Goal: Task Accomplishment & Management: Use online tool/utility

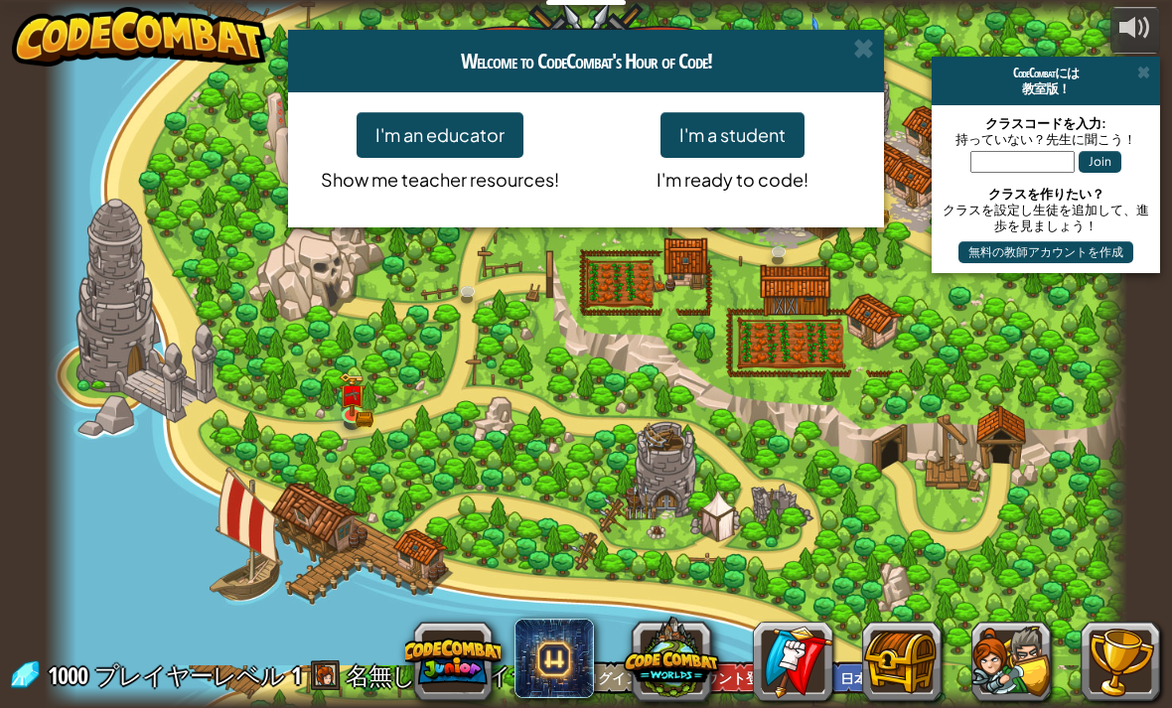
select select "ja"
click at [450, 124] on button "I'm an educator" at bounding box center [439, 135] width 167 height 46
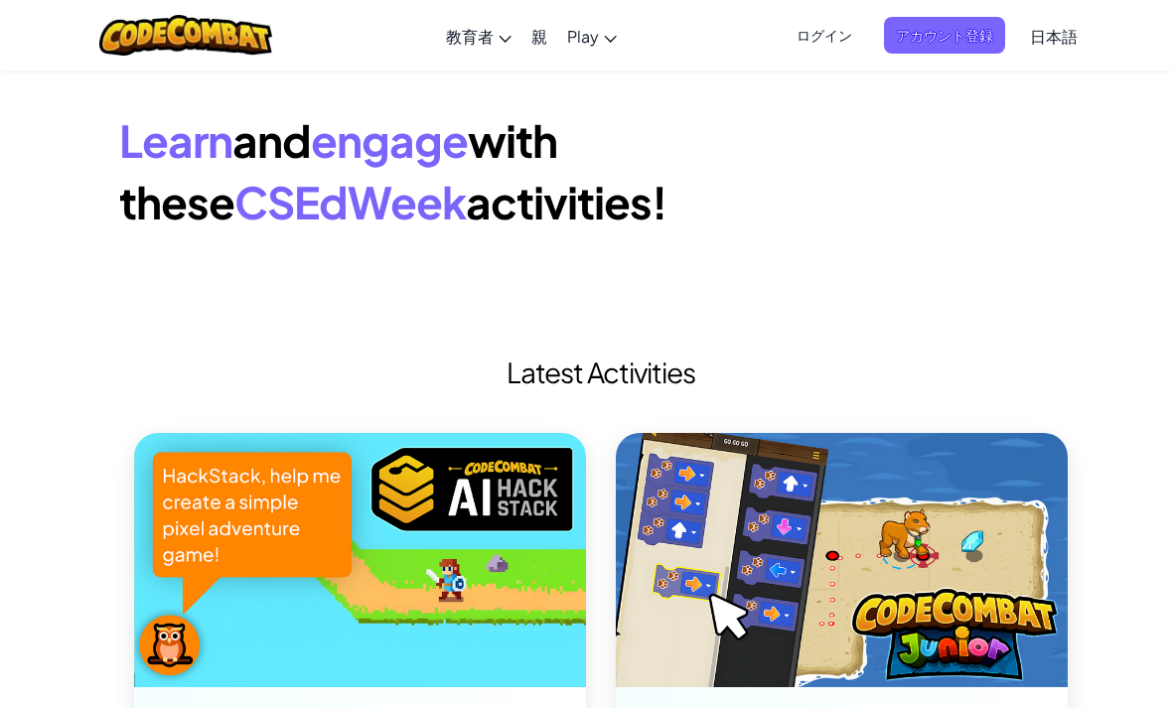
select select "ja"
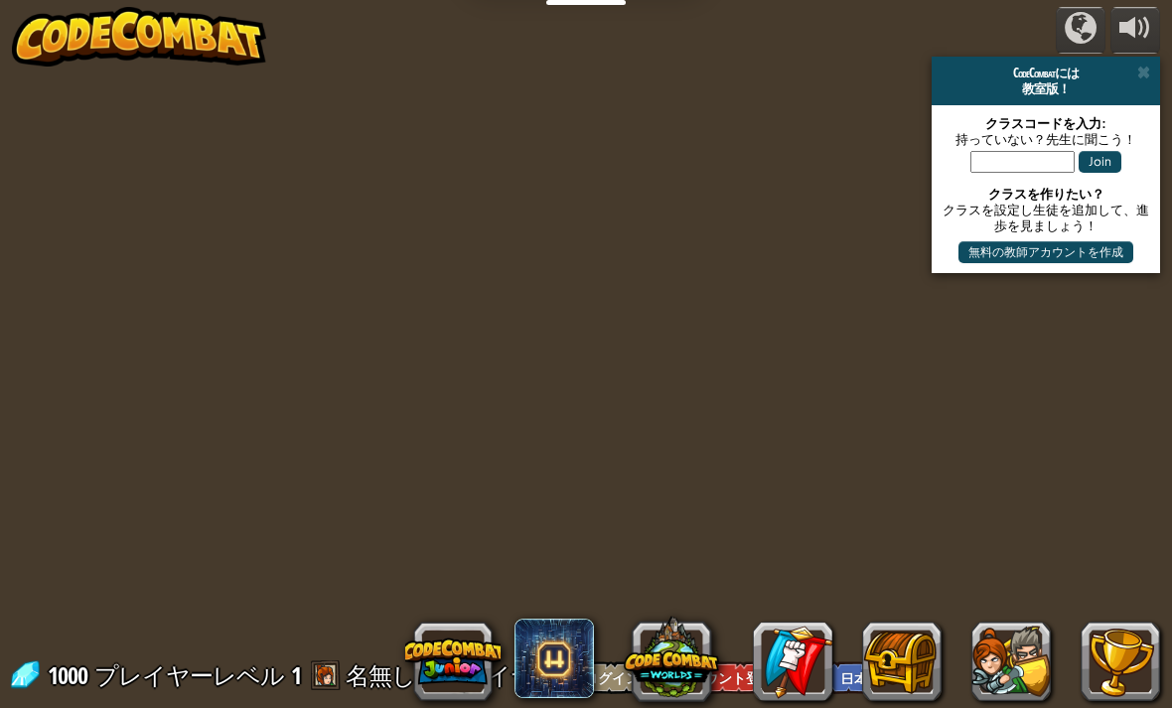
select select "ja"
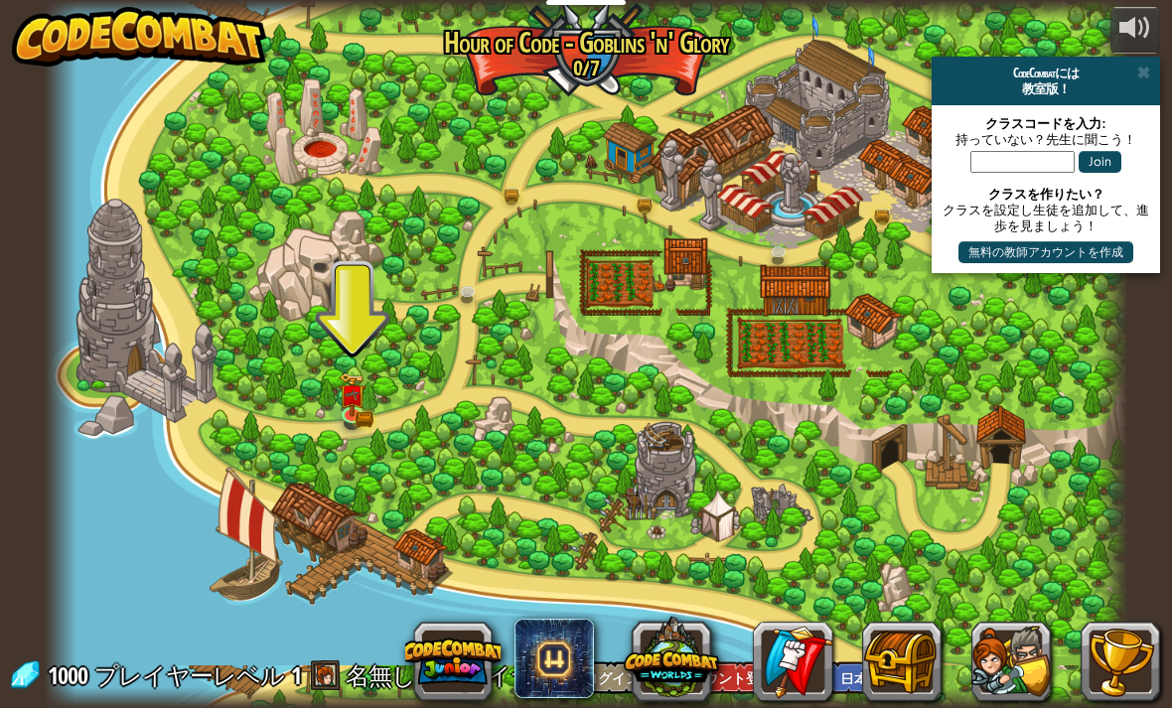
click at [369, 407] on link at bounding box center [355, 417] width 40 height 30
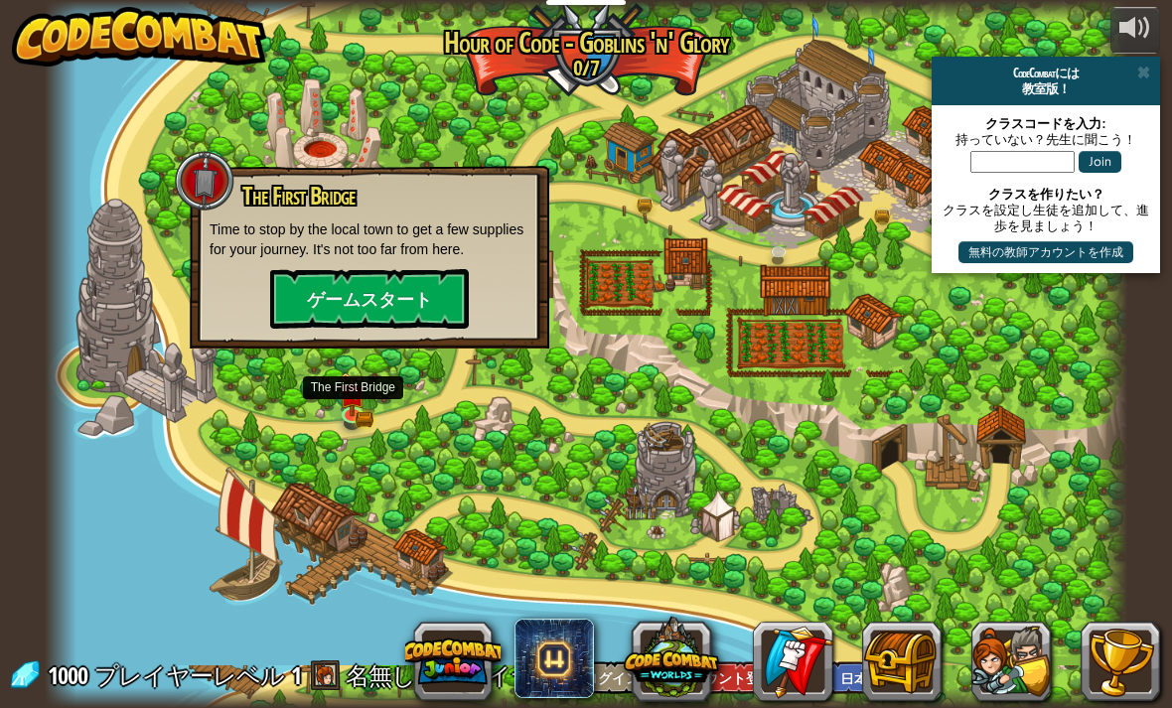
click at [396, 300] on button "ゲームスタート" at bounding box center [369, 299] width 199 height 60
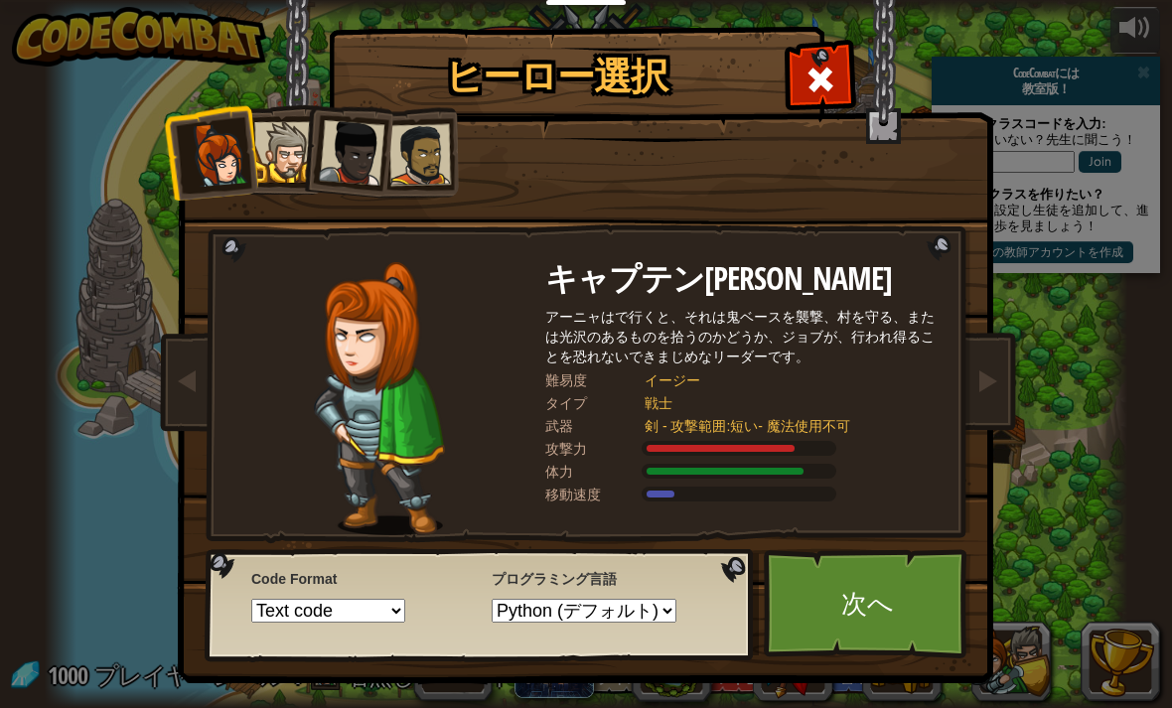
click at [914, 626] on link "次へ" at bounding box center [868, 603] width 208 height 109
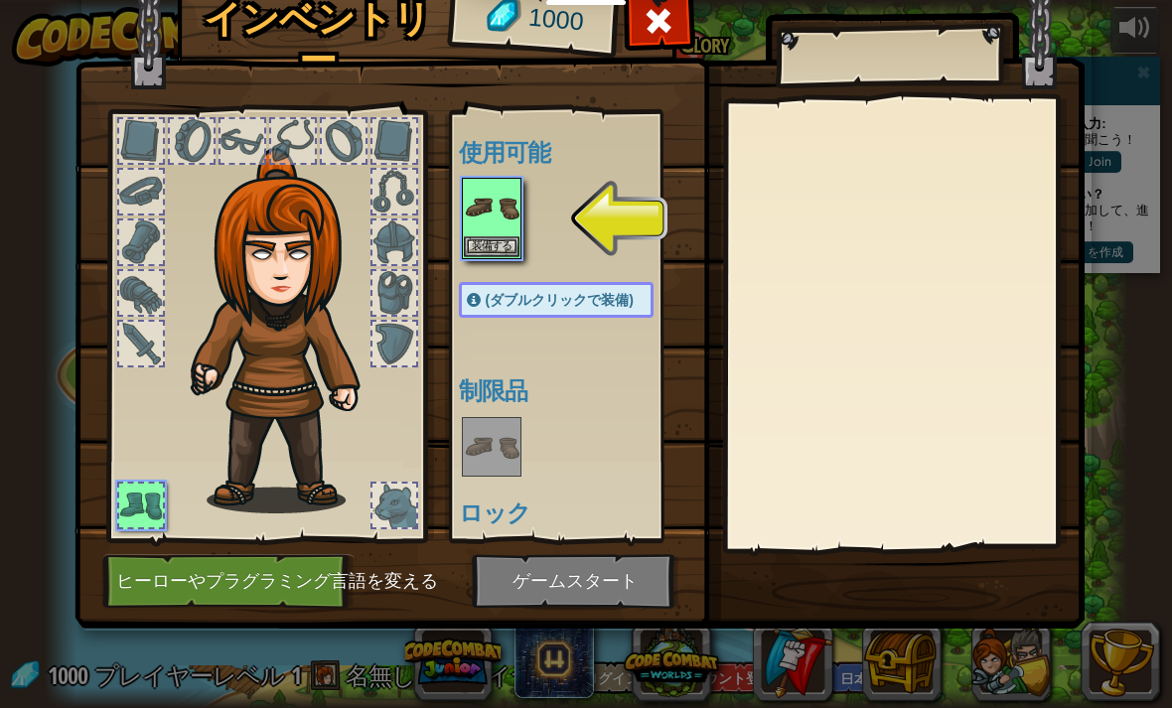
click at [510, 245] on button "装備する" at bounding box center [492, 246] width 56 height 21
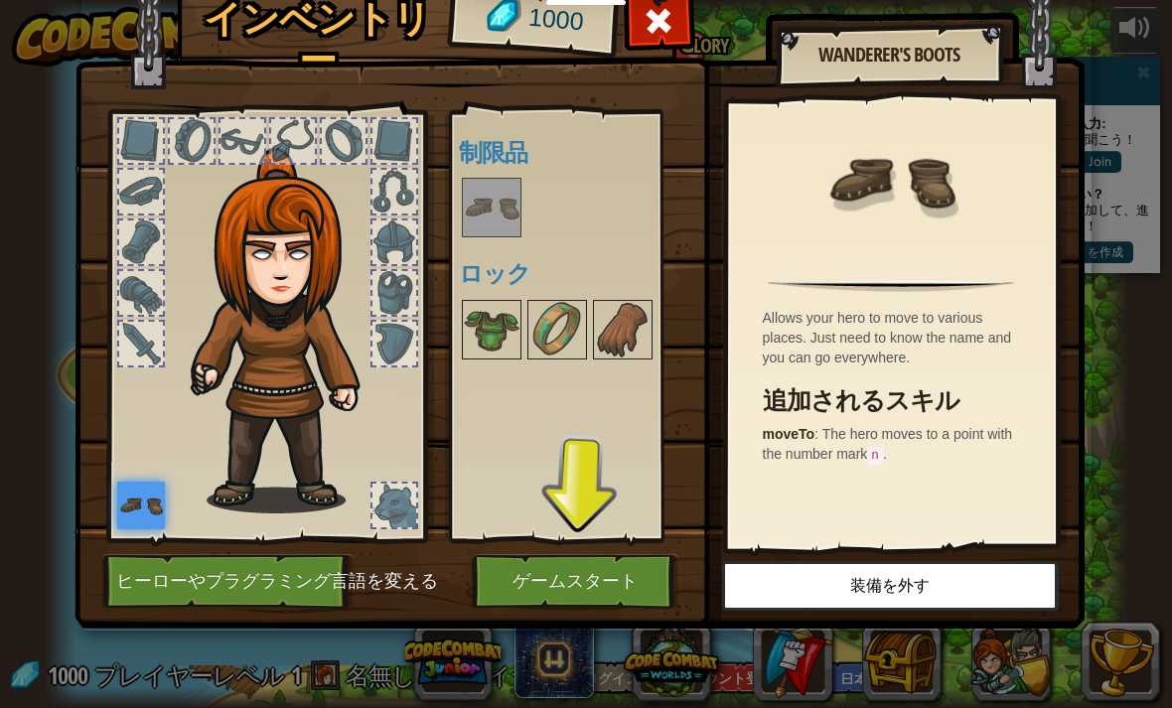
click at [634, 578] on button "ゲームスタート" at bounding box center [576, 581] width 208 height 55
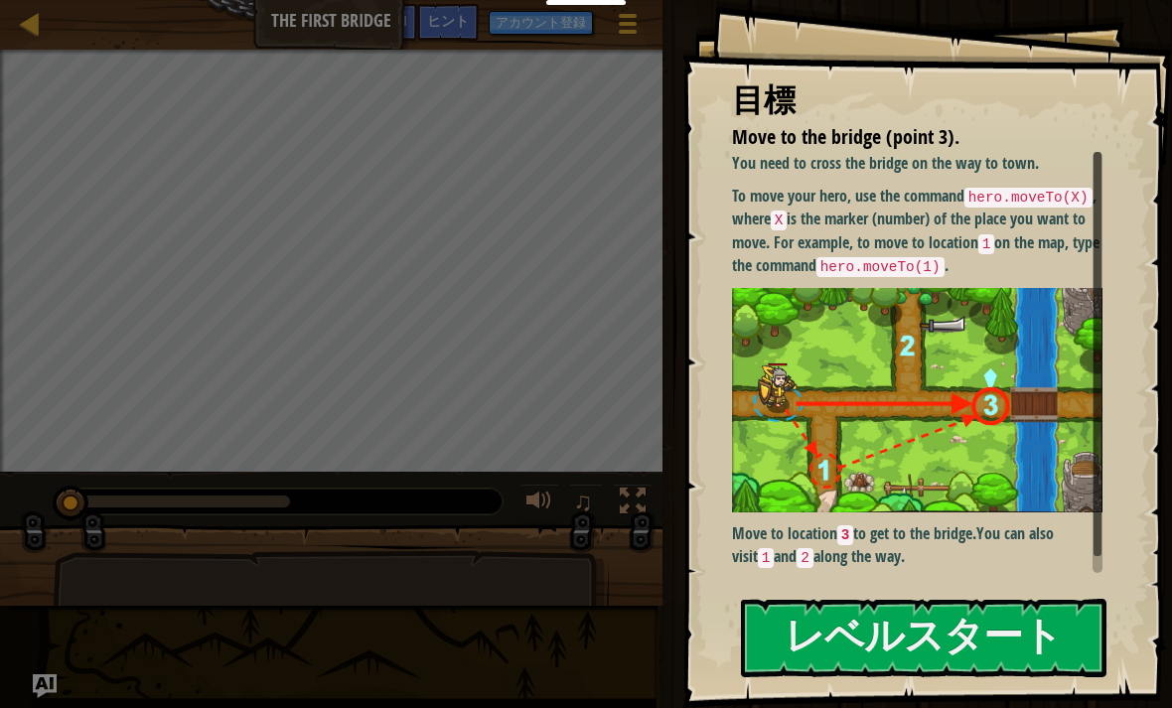
click at [1048, 625] on button "レベルスタート" at bounding box center [923, 638] width 365 height 78
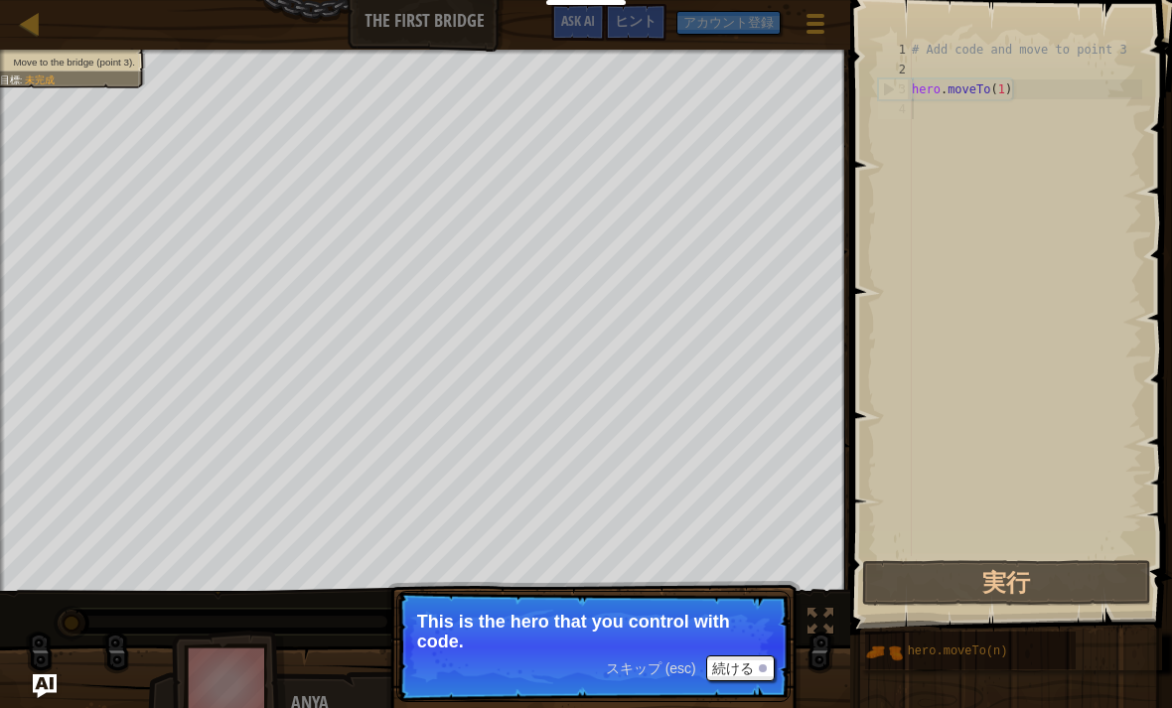
click at [43, 679] on img "Ask AI" at bounding box center [45, 686] width 24 height 24
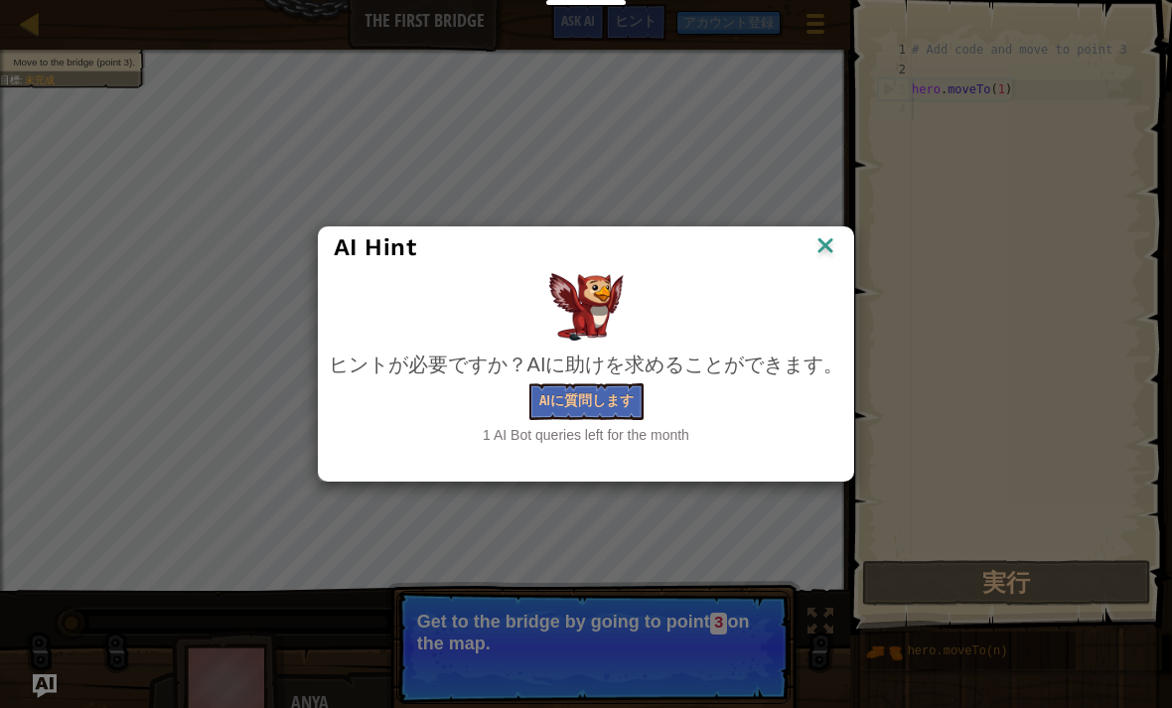
click at [831, 232] on img at bounding box center [825, 247] width 26 height 30
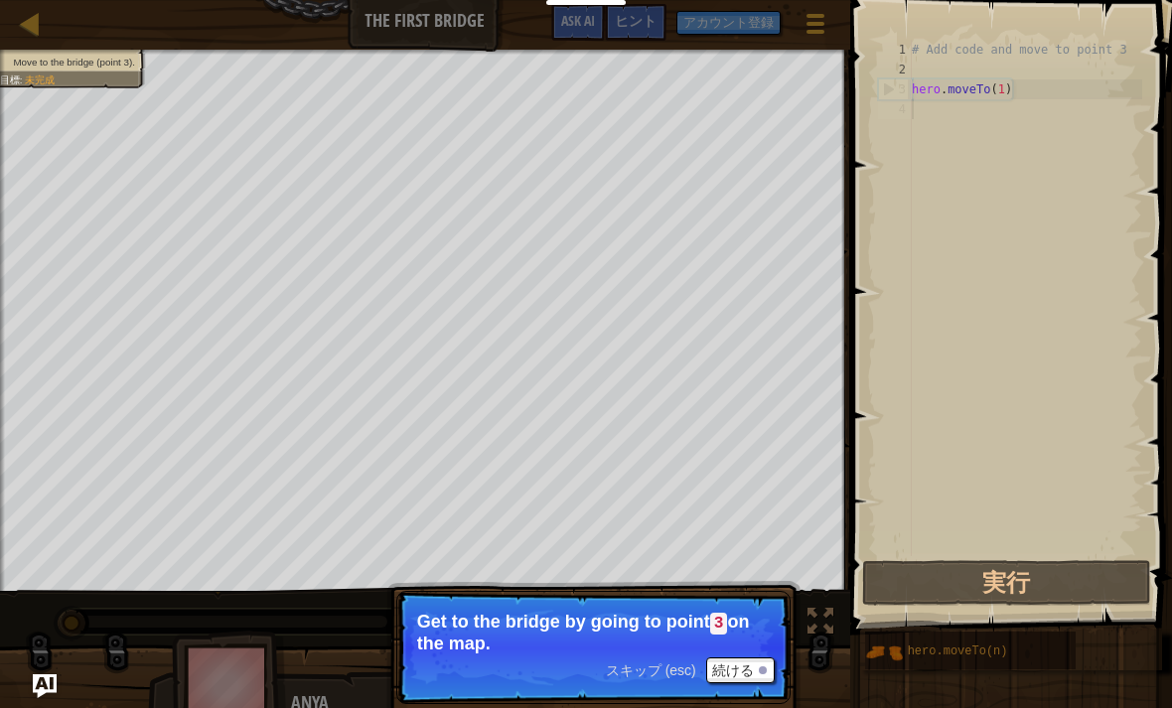
click at [38, 76] on span "未完成" at bounding box center [39, 79] width 29 height 11
click at [43, 80] on span "未完成" at bounding box center [39, 79] width 29 height 11
click at [37, 79] on span "未完成" at bounding box center [39, 79] width 29 height 11
click at [27, 65] on span "Move to the bridge (point 3)." at bounding box center [74, 62] width 122 height 11
click at [25, 65] on span "Move to the bridge (point 3)." at bounding box center [74, 62] width 122 height 11
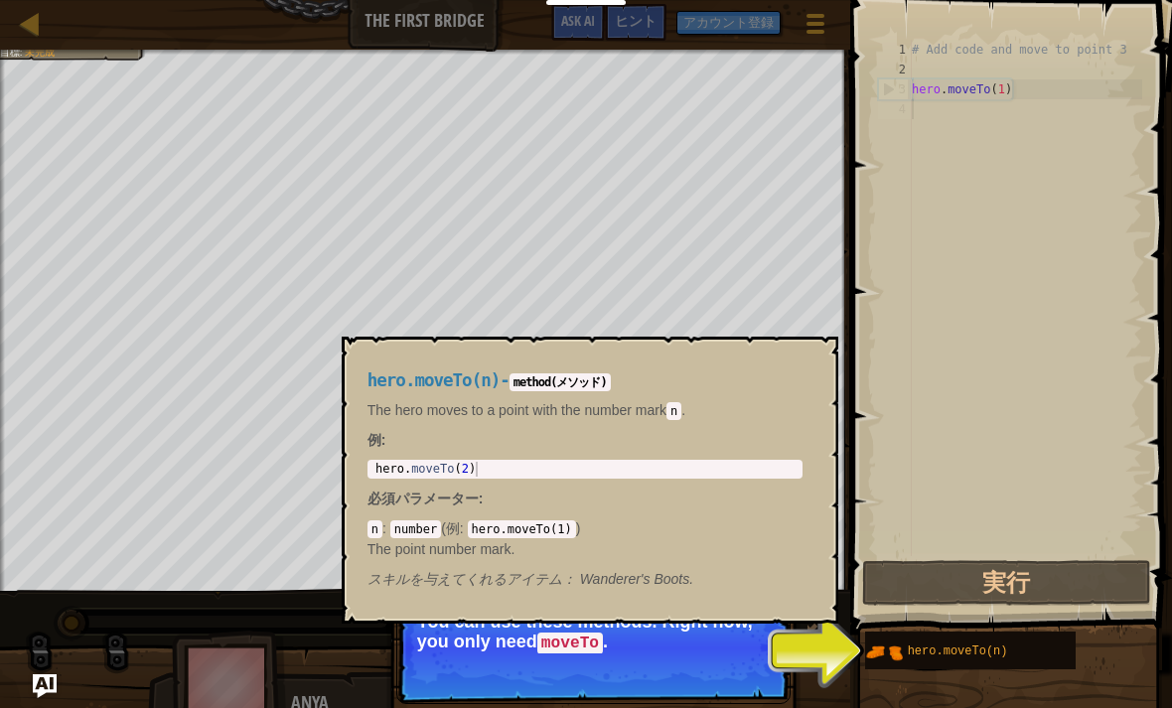
click at [1049, 652] on div "hero.moveTo(n)" at bounding box center [983, 650] width 161 height 38
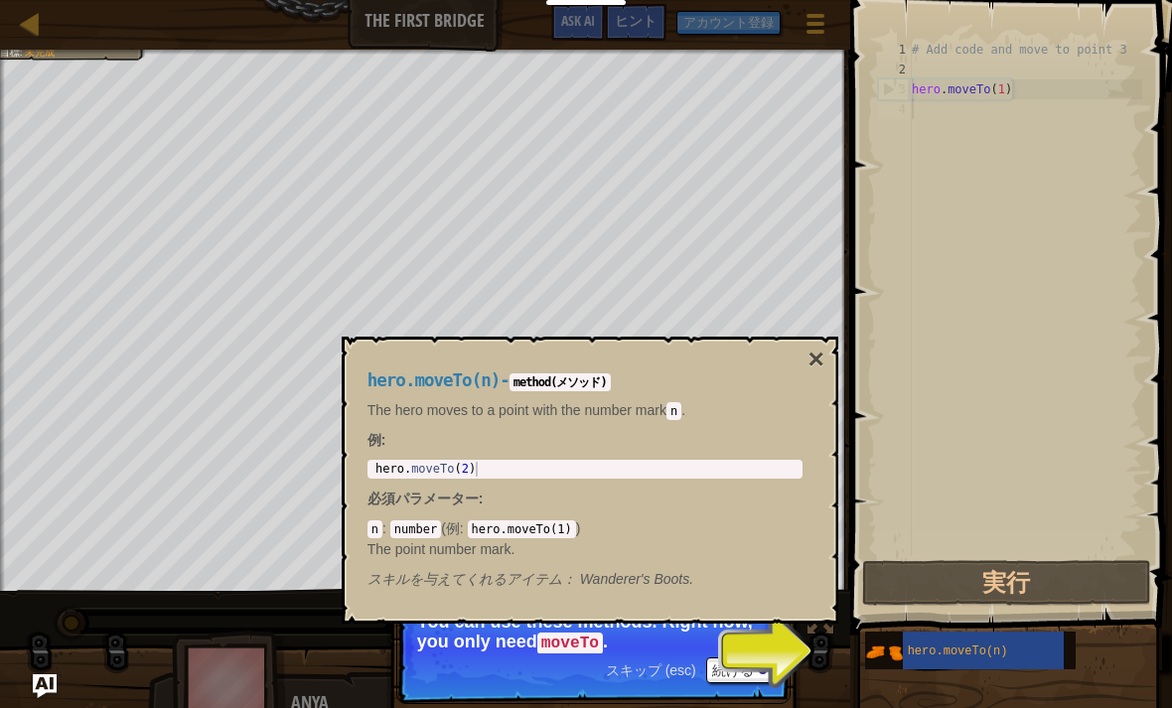
click at [819, 348] on button "×" at bounding box center [815, 360] width 16 height 28
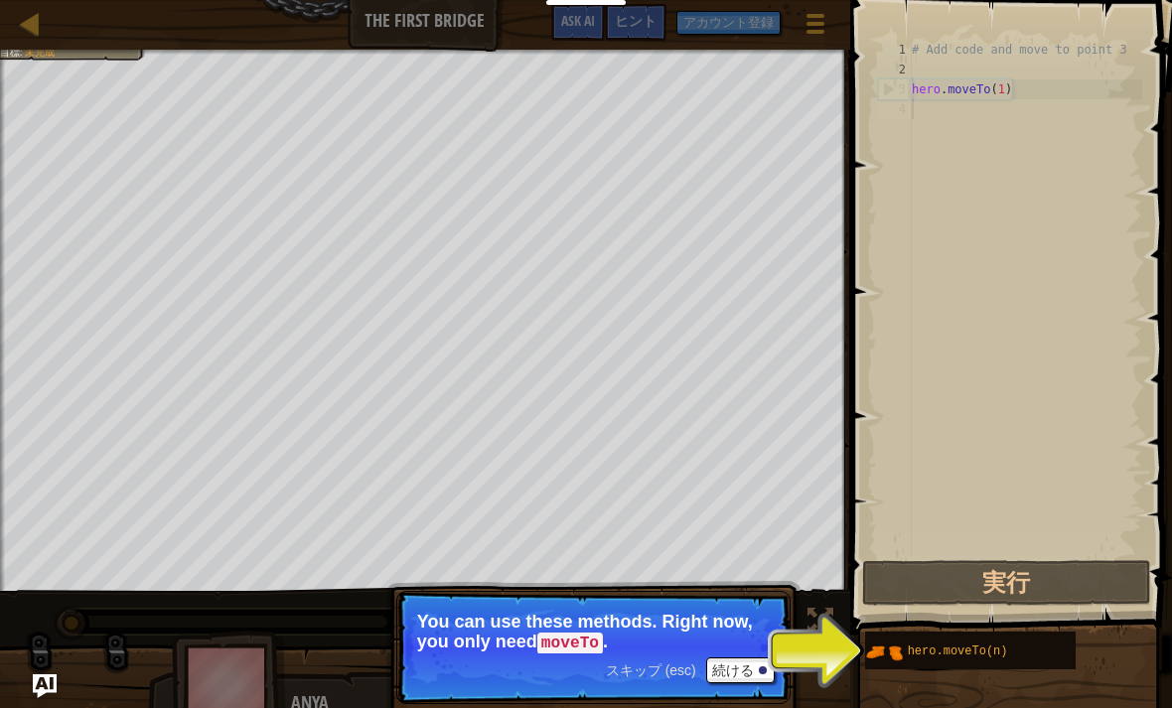
click at [1009, 566] on button "実行" at bounding box center [1006, 583] width 289 height 46
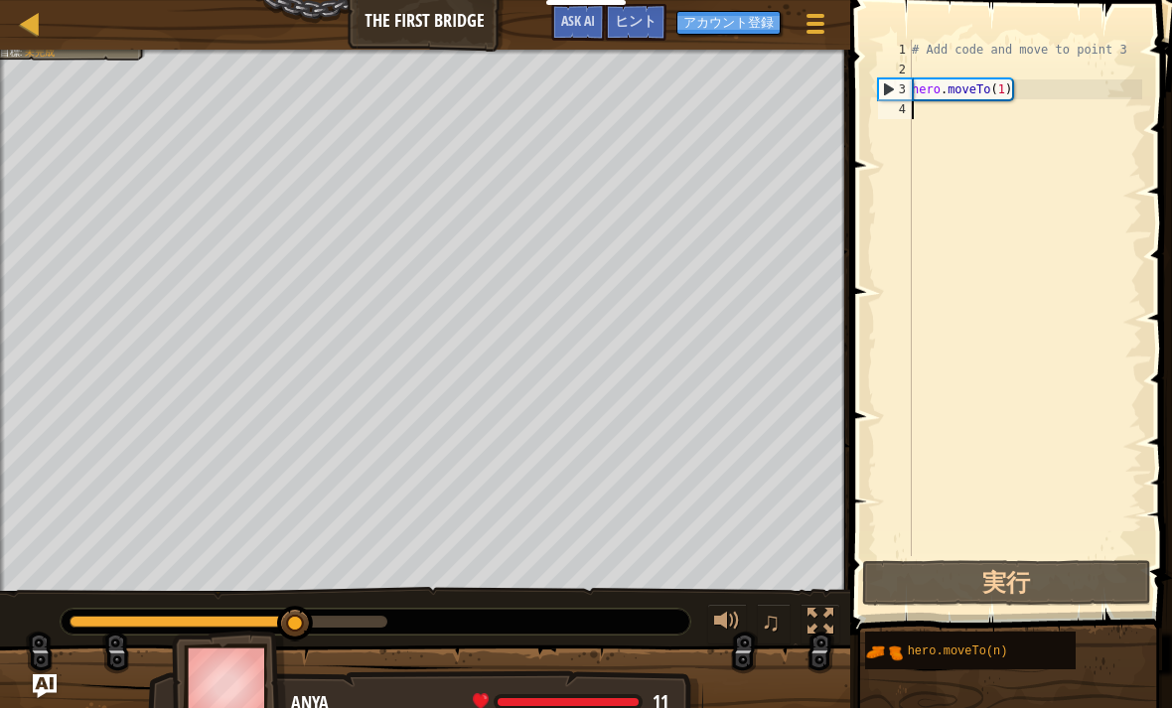
type textarea "0"
click at [1103, 571] on button "実行" at bounding box center [1006, 583] width 289 height 46
click at [1090, 595] on button "実行" at bounding box center [1006, 583] width 289 height 46
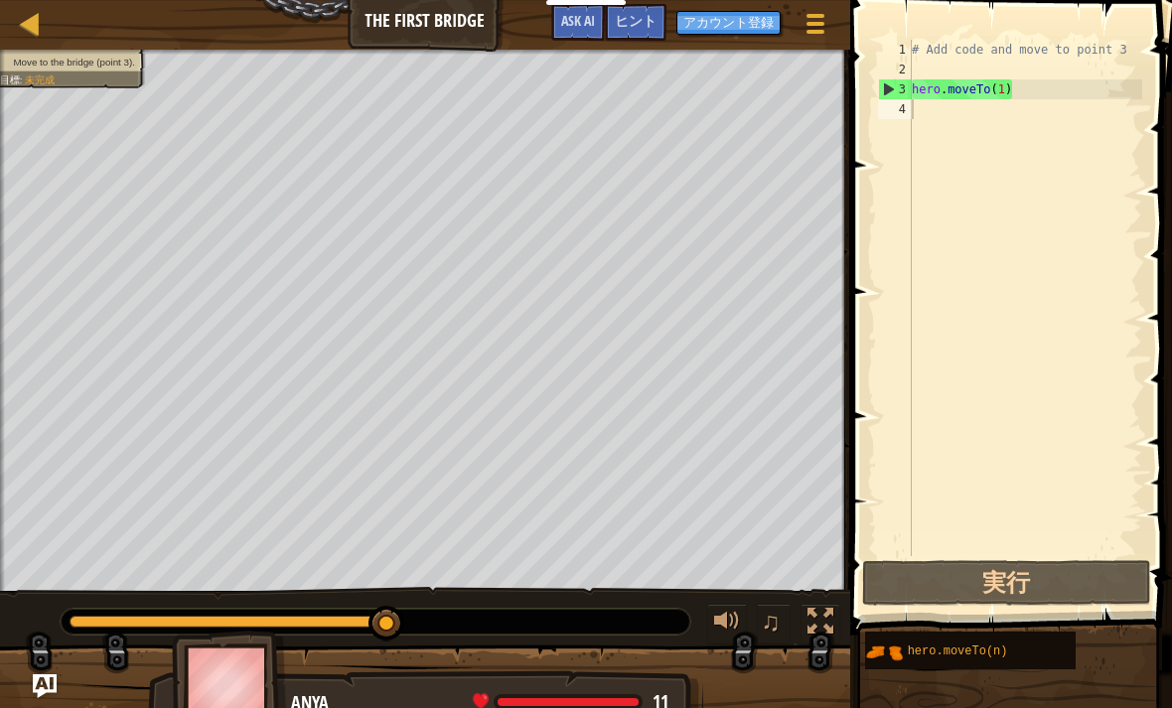
select select "ja"
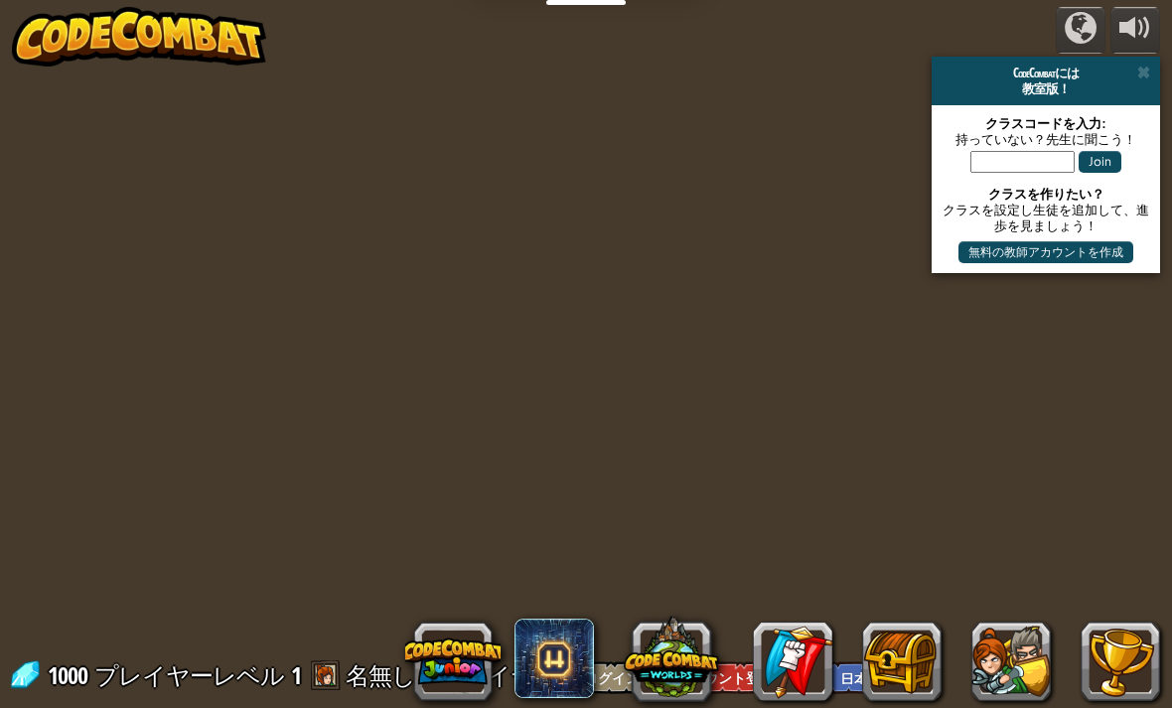
select select "ja"
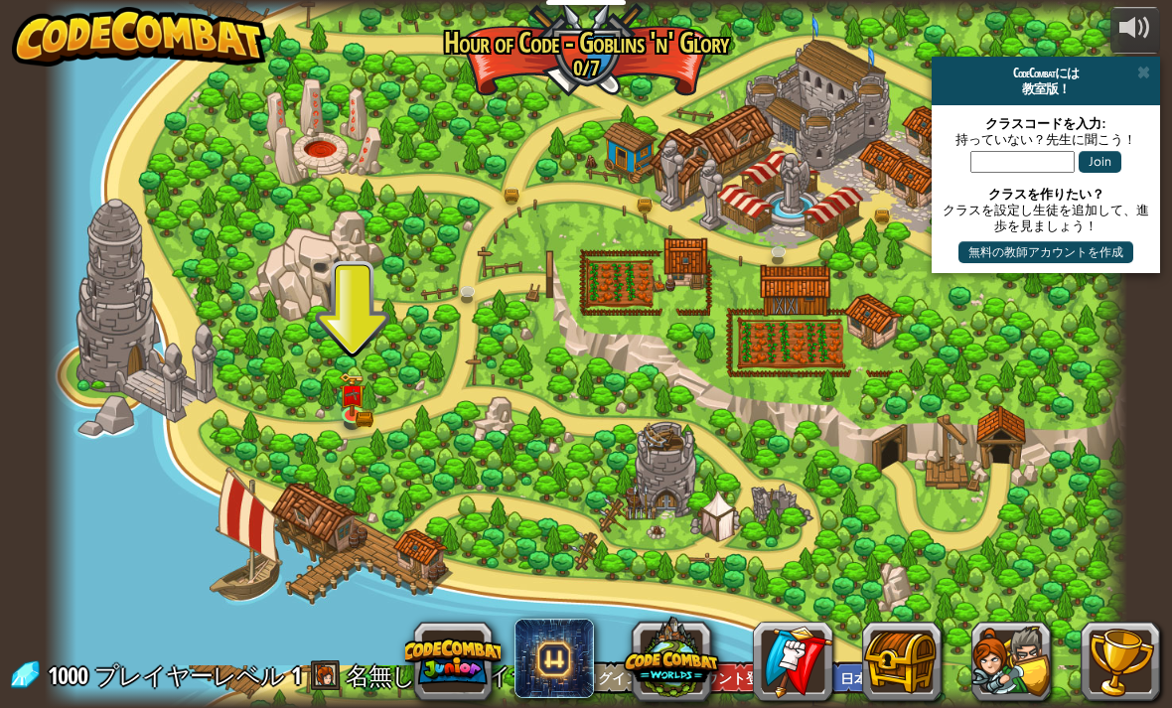
click at [314, 564] on div at bounding box center [586, 354] width 1083 height 708
click at [822, 674] on link at bounding box center [792, 661] width 79 height 79
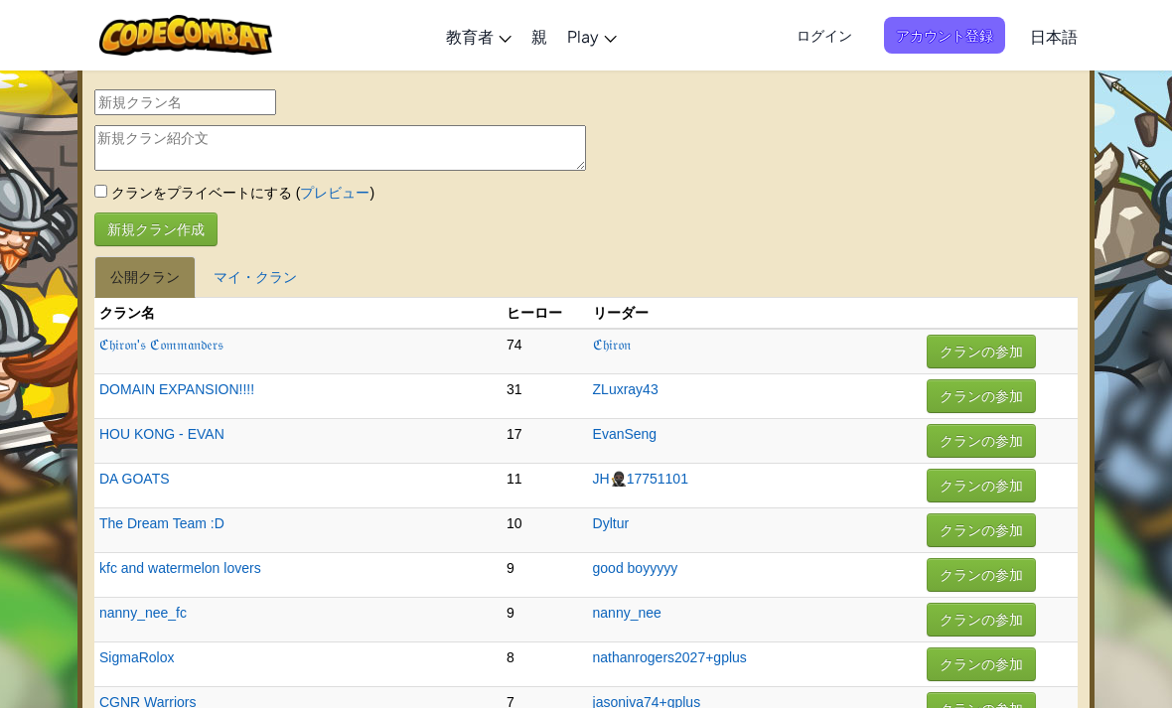
select select "ja"
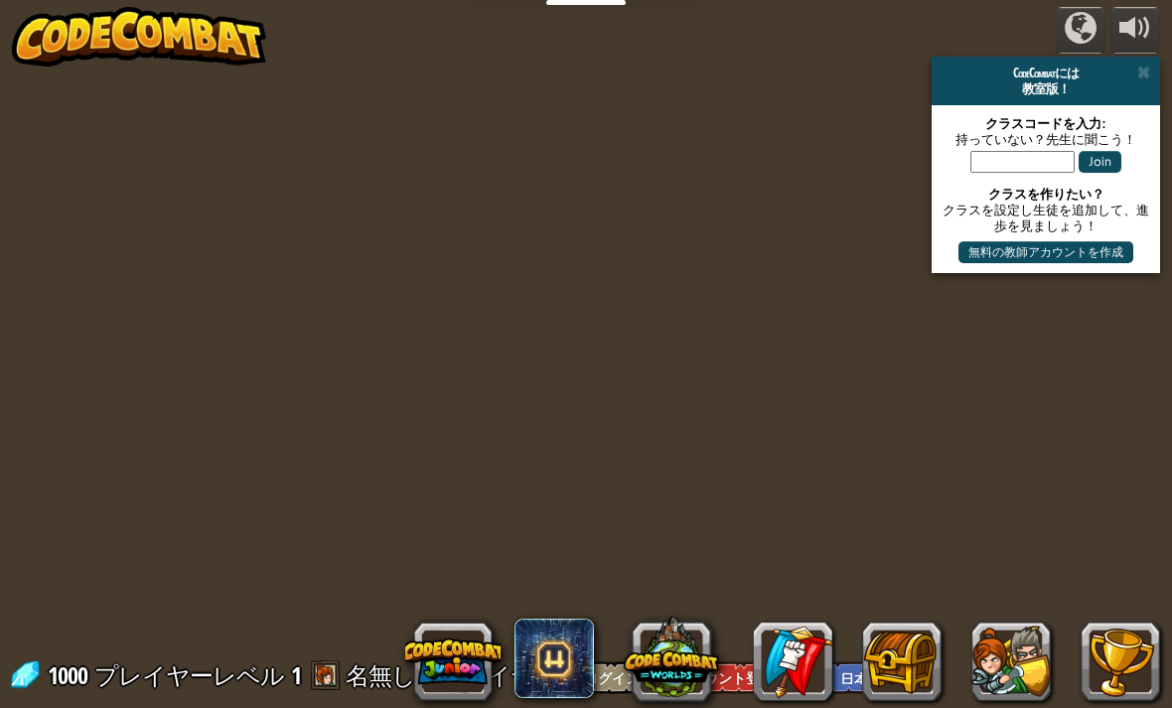
select select "ja"
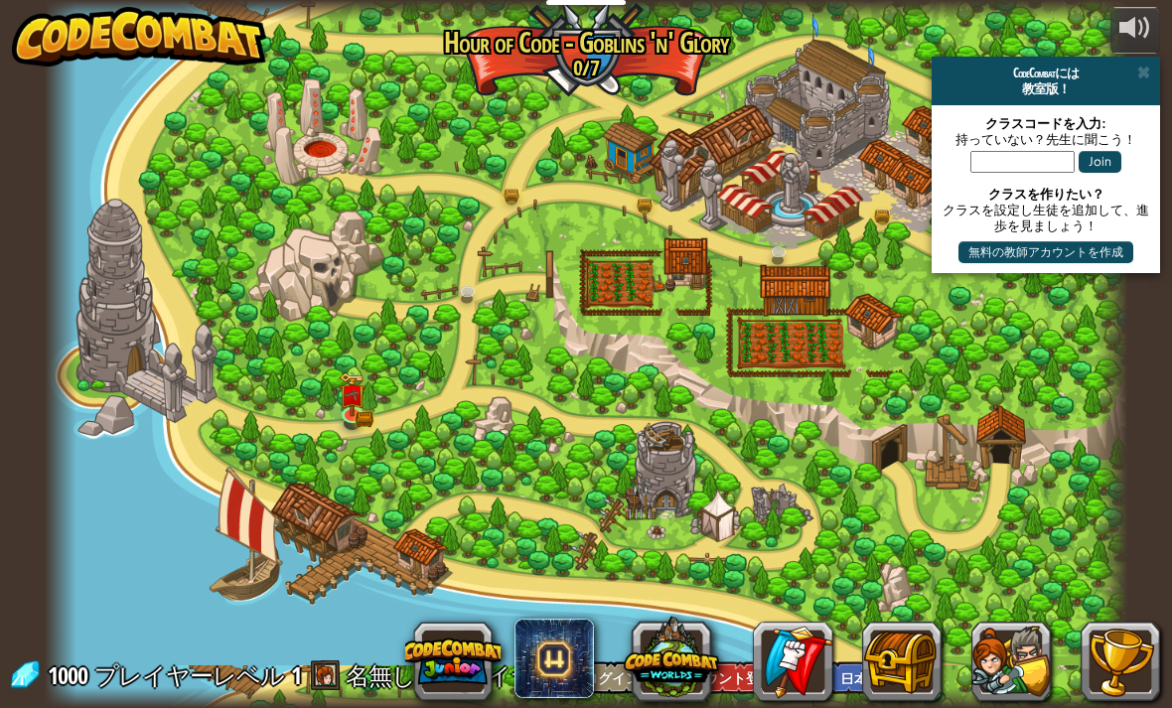
select select "ja"
click at [682, 664] on button at bounding box center [671, 657] width 95 height 95
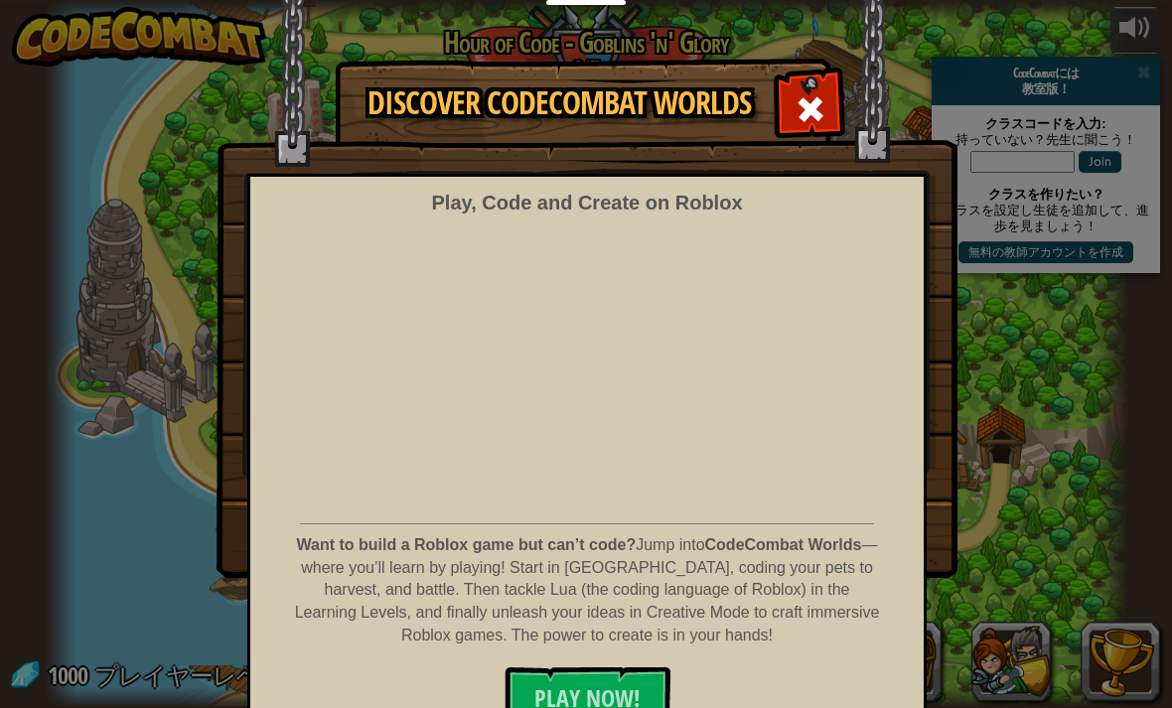
click at [813, 110] on span at bounding box center [810, 109] width 32 height 32
